Goal: Task Accomplishment & Management: Manage account settings

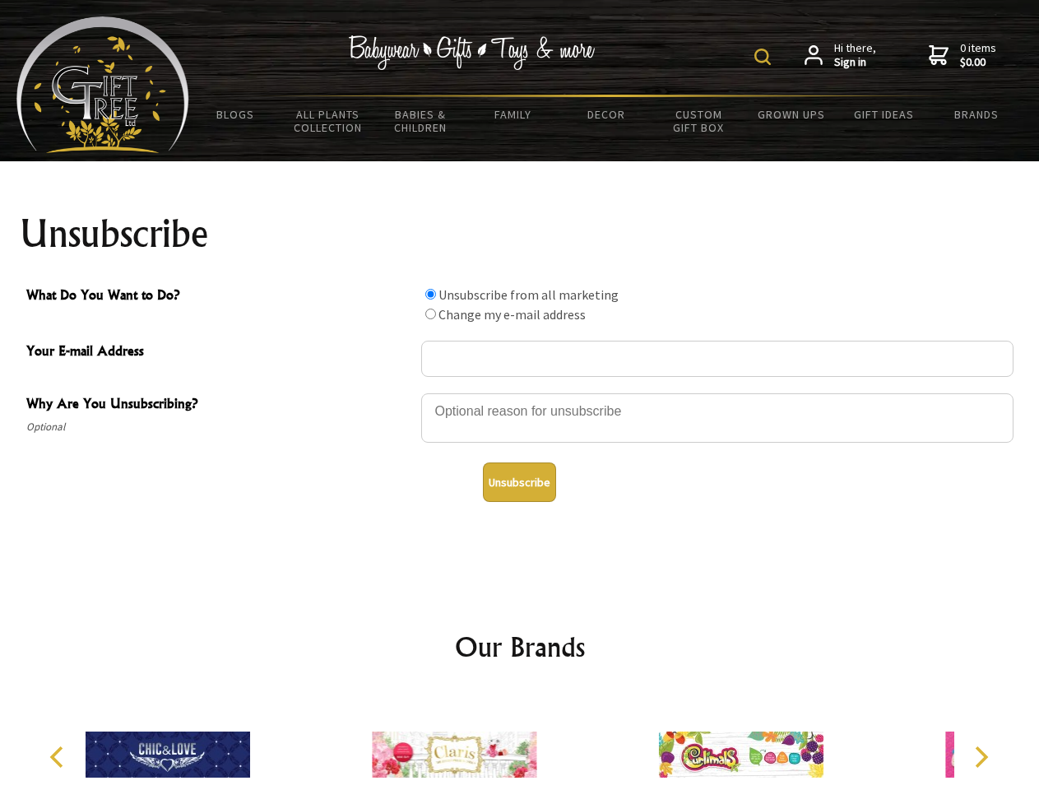
click at [765, 57] on img at bounding box center [763, 57] width 16 height 16
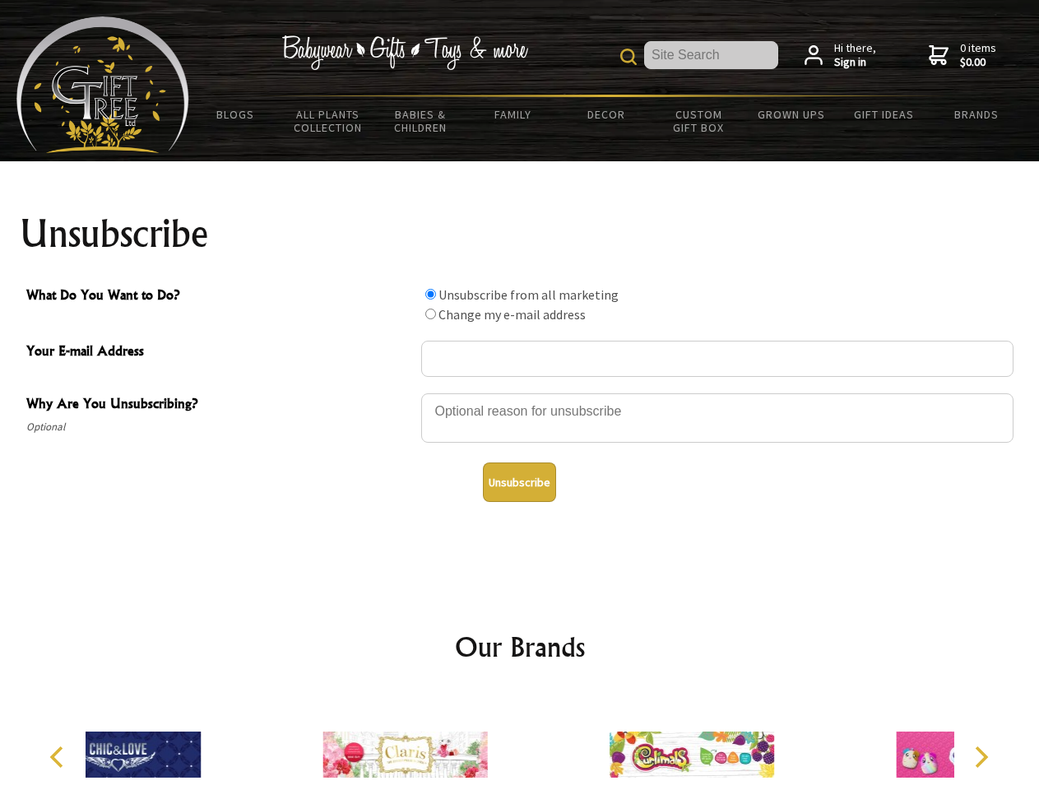
click at [520, 393] on div at bounding box center [717, 421] width 593 height 58
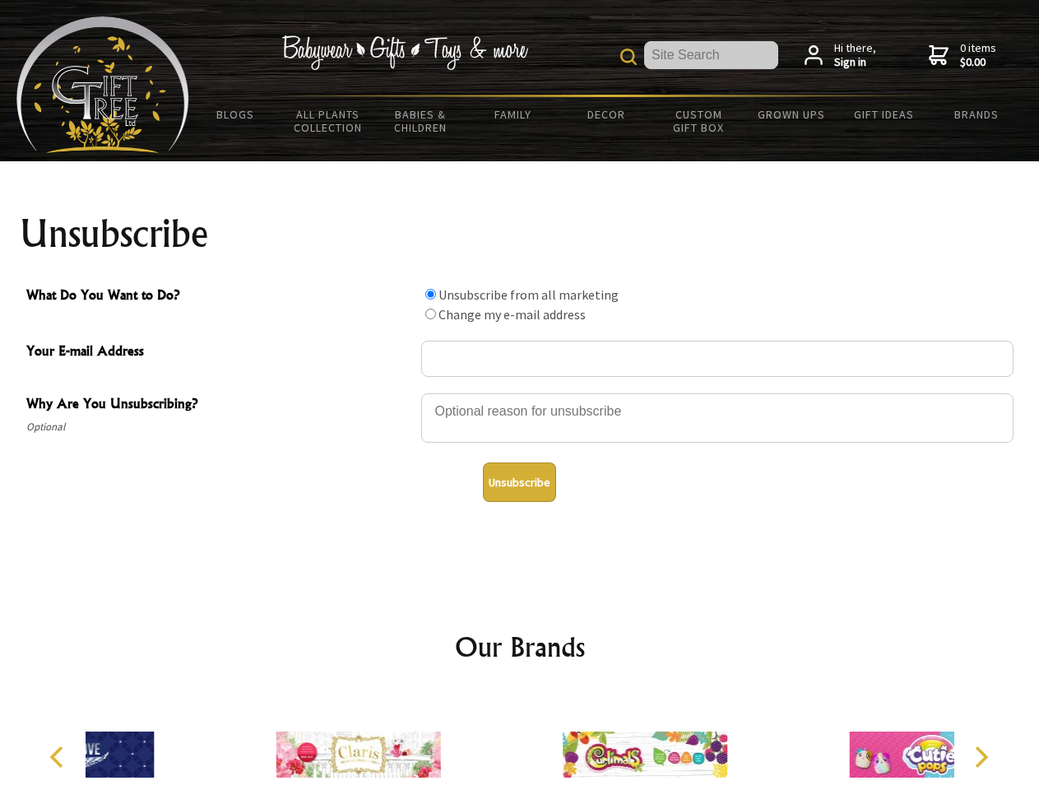
click at [430, 294] on input "What Do You Want to Do?" at bounding box center [430, 294] width 11 height 11
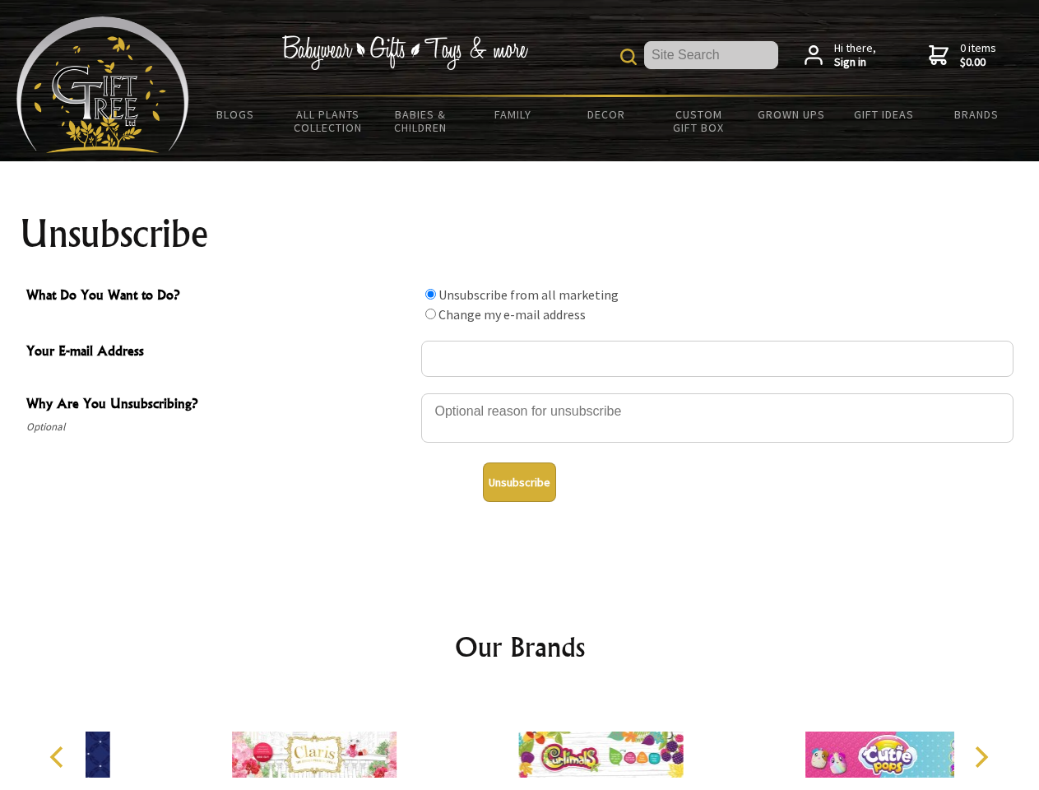
click at [430, 314] on input "What Do You Want to Do?" at bounding box center [430, 314] width 11 height 11
radio input "true"
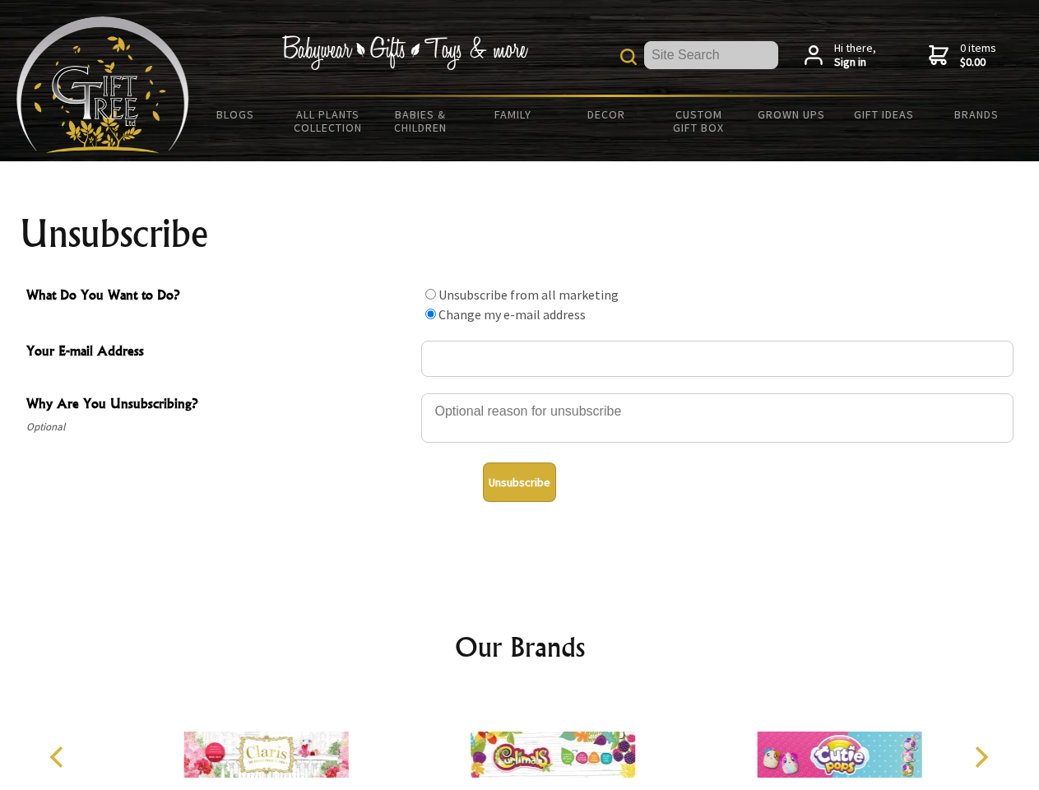
click at [519, 482] on button "Unsubscribe" at bounding box center [519, 483] width 73 height 40
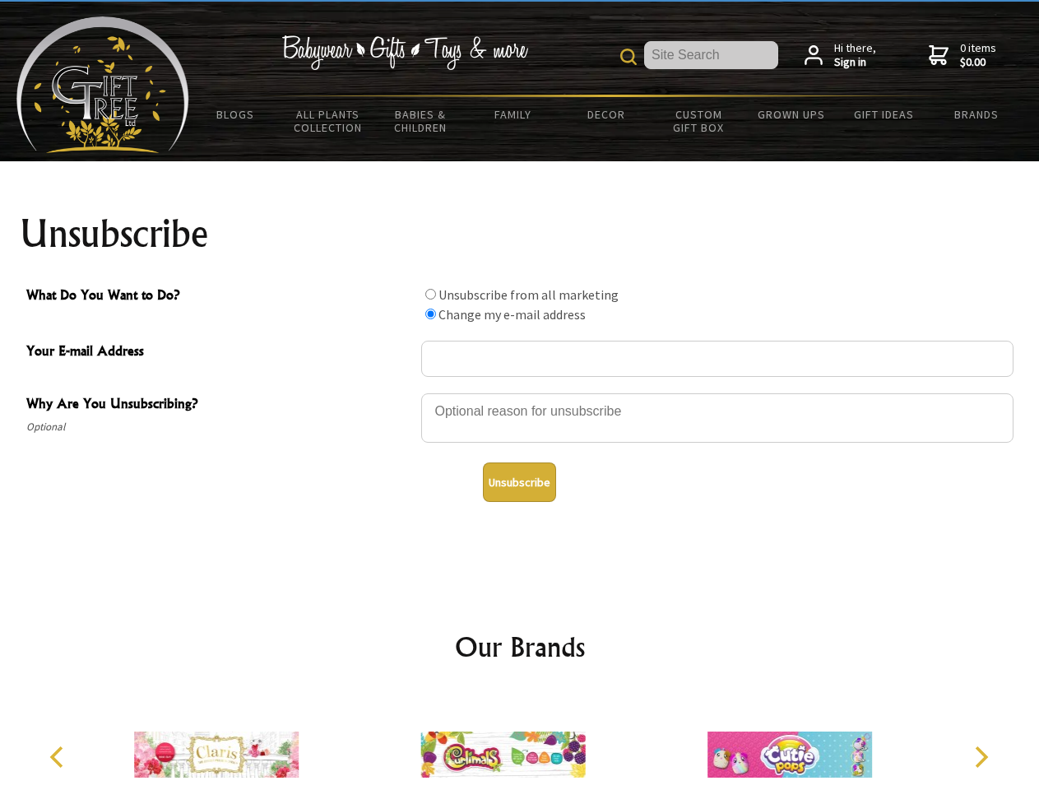
click at [59, 757] on icon "Previous" at bounding box center [58, 756] width 21 height 21
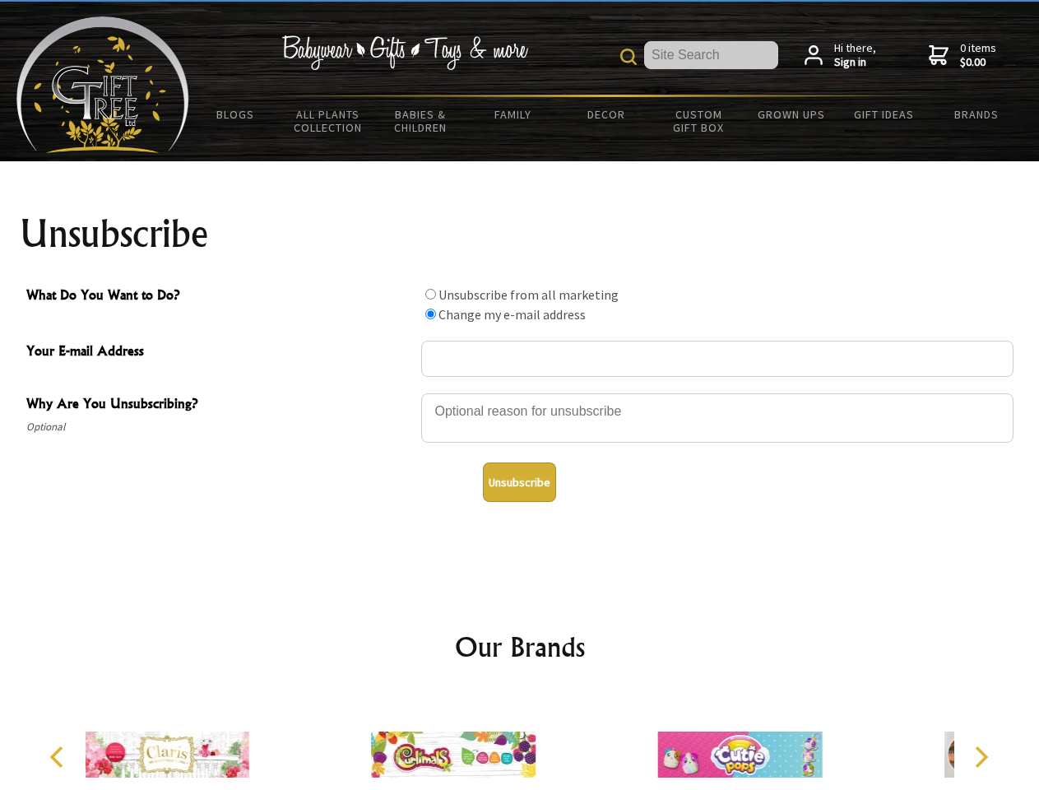
click at [981, 757] on icon "Next" at bounding box center [979, 756] width 21 height 21
